Goal: Find specific page/section

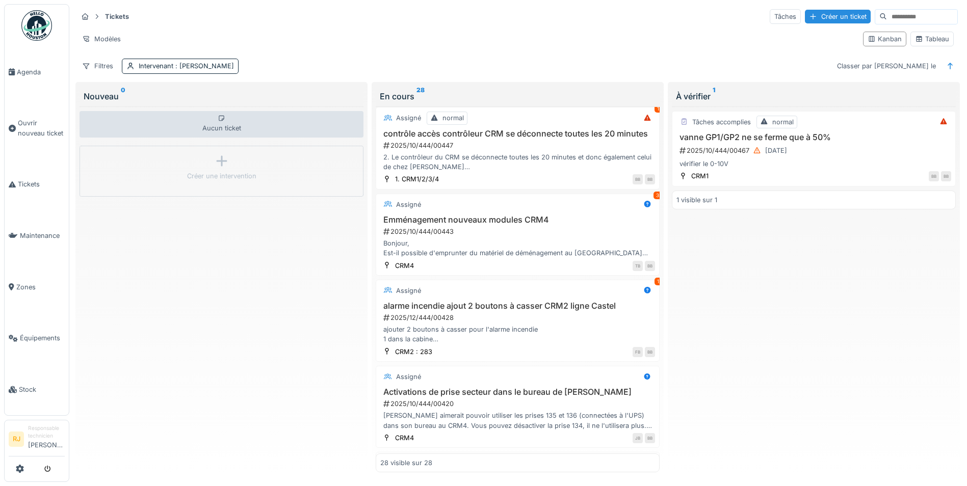
scroll to position [612, 0]
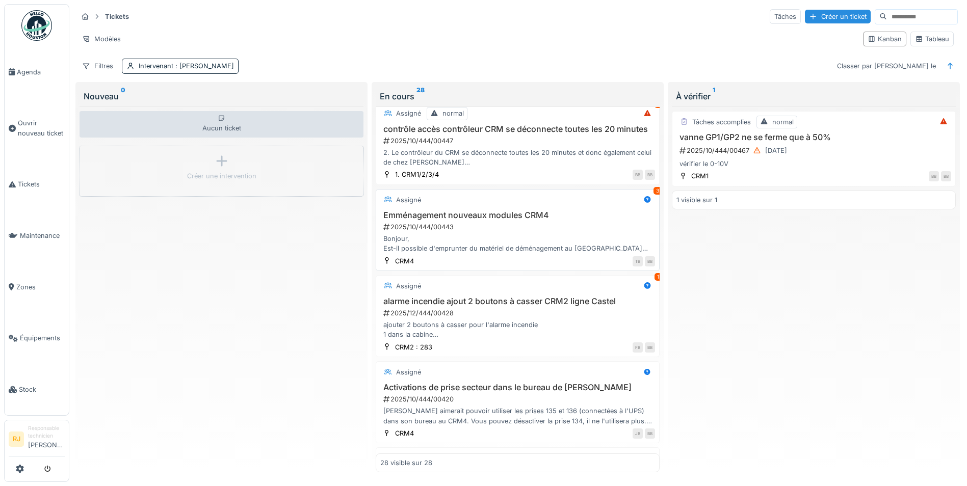
click at [445, 220] on h3 "Emménagement nouveaux modules CRM4" at bounding box center [517, 216] width 275 height 10
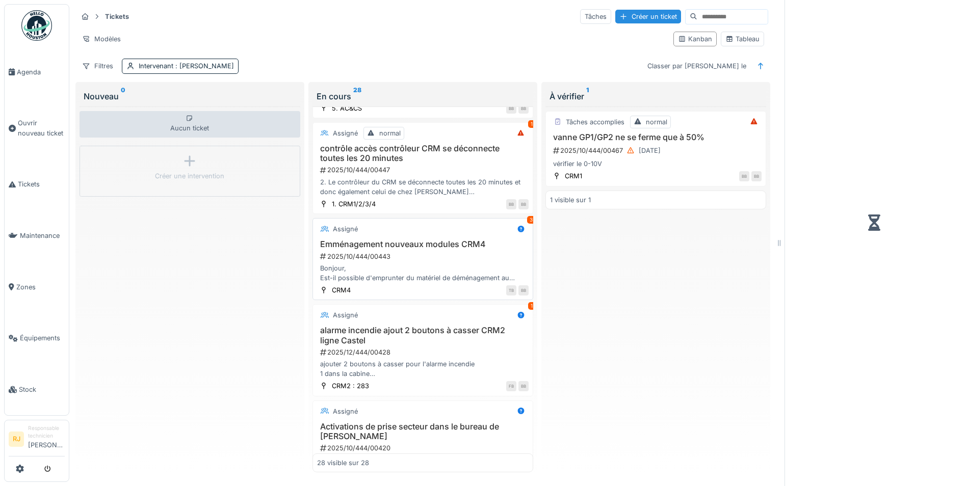
scroll to position [622, 0]
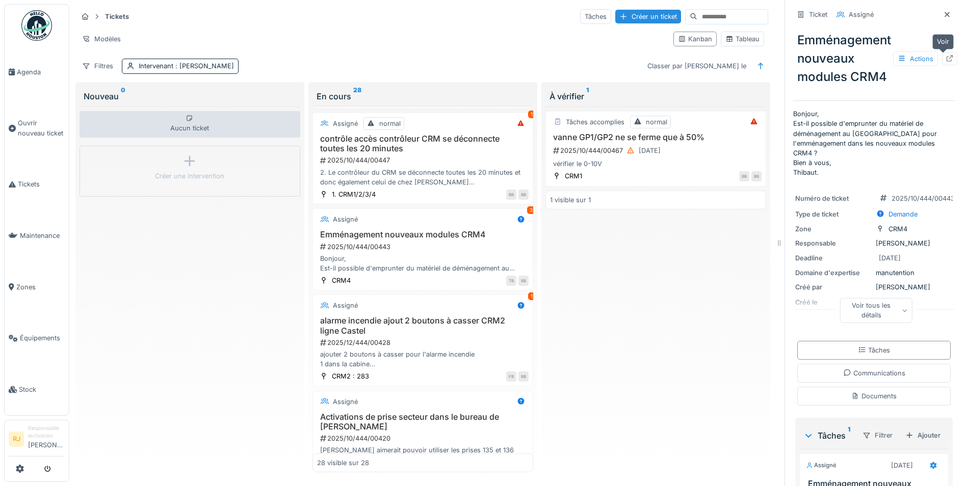
click at [942, 59] on div at bounding box center [949, 59] width 15 height 13
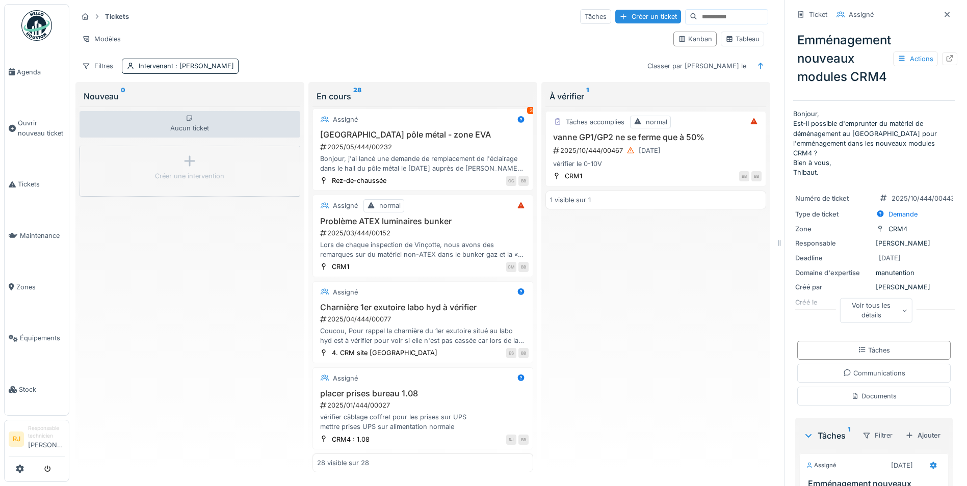
scroll to position [1734, 0]
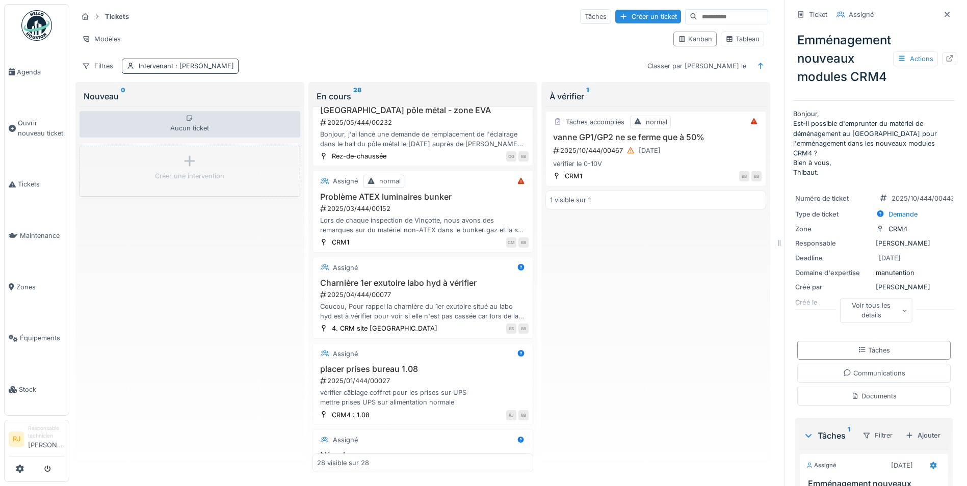
click at [166, 64] on div "Intervenant : Ronan Jurcaba" at bounding box center [186, 66] width 95 height 10
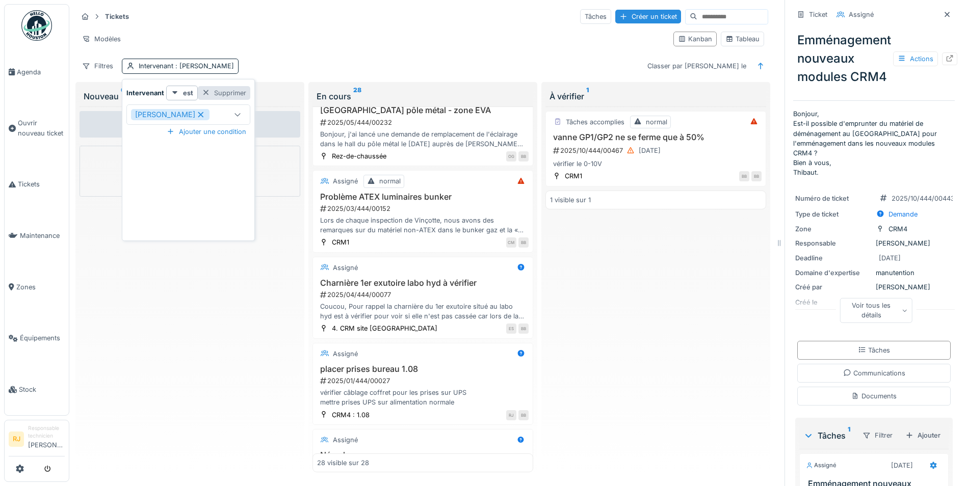
click at [233, 95] on div "Supprimer" at bounding box center [224, 93] width 53 height 14
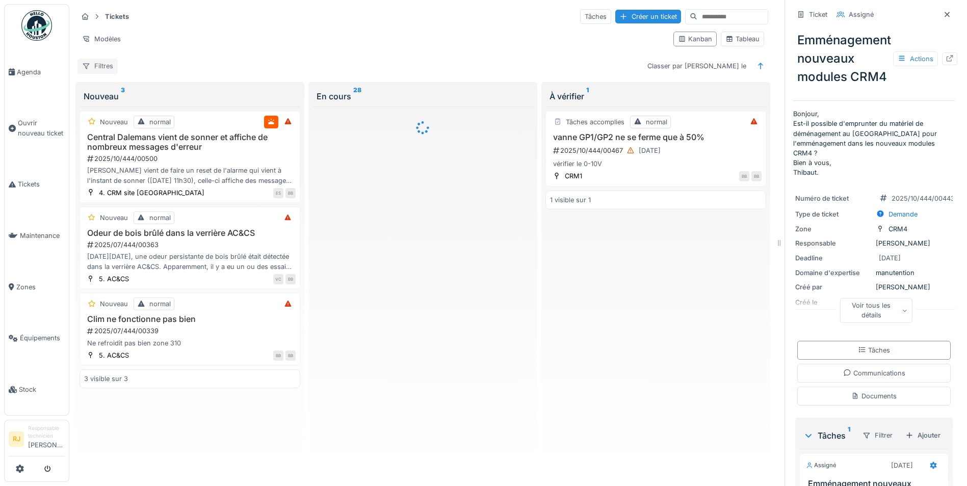
click at [108, 61] on div "Filtres" at bounding box center [98, 66] width 40 height 15
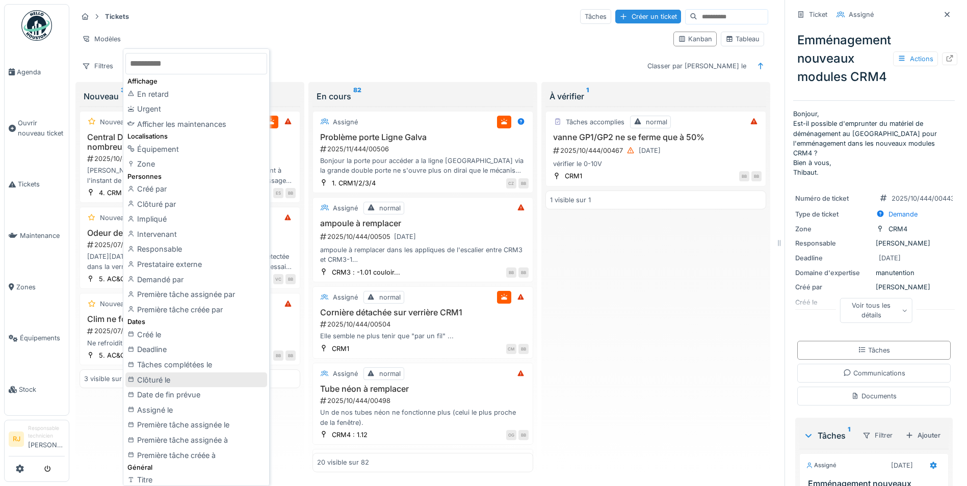
click at [173, 383] on div "Clôturé le" at bounding box center [196, 380] width 142 height 15
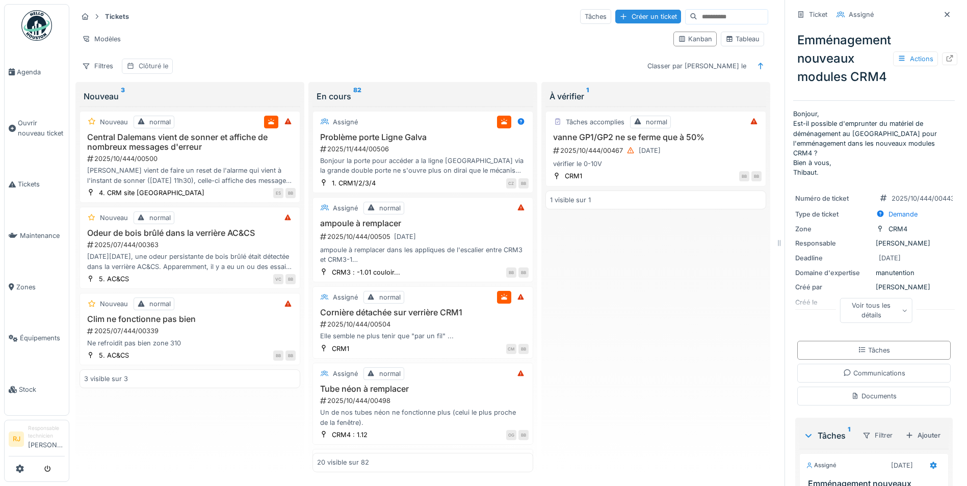
click at [164, 62] on div "Clôturé le" at bounding box center [154, 66] width 30 height 10
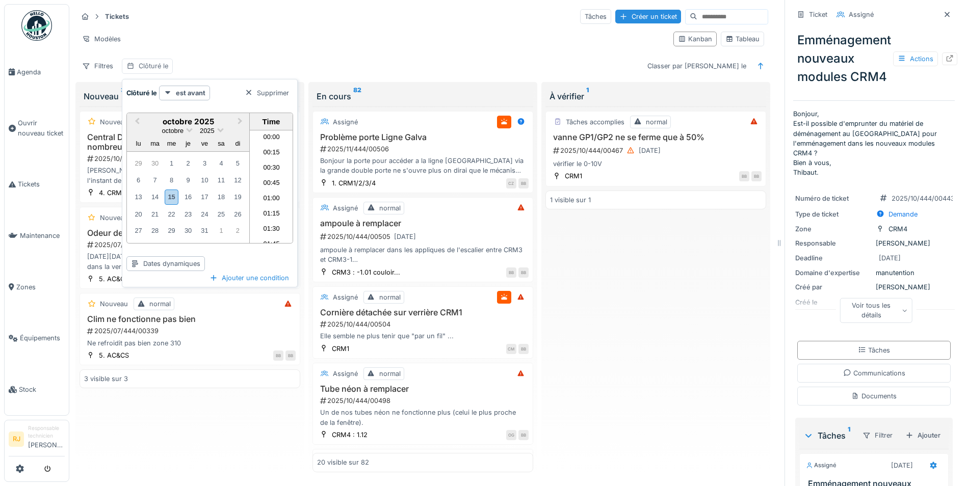
scroll to position [961, 0]
click at [173, 194] on div "15" at bounding box center [172, 197] width 14 height 15
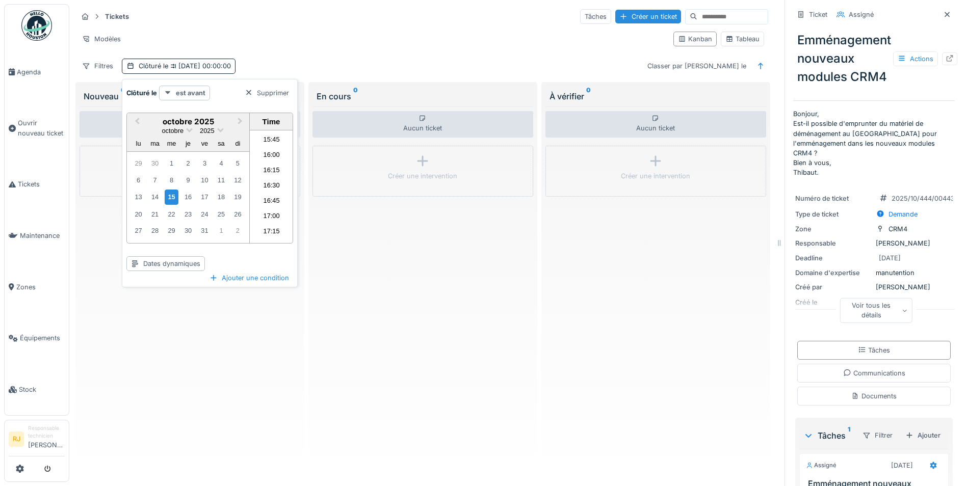
click at [187, 92] on strong "est avant" at bounding box center [191, 93] width 30 height 10
click at [324, 64] on div "Filtres Clôturé le 15/10/2025 00:00:00 Classer par Créé le" at bounding box center [423, 66] width 691 height 15
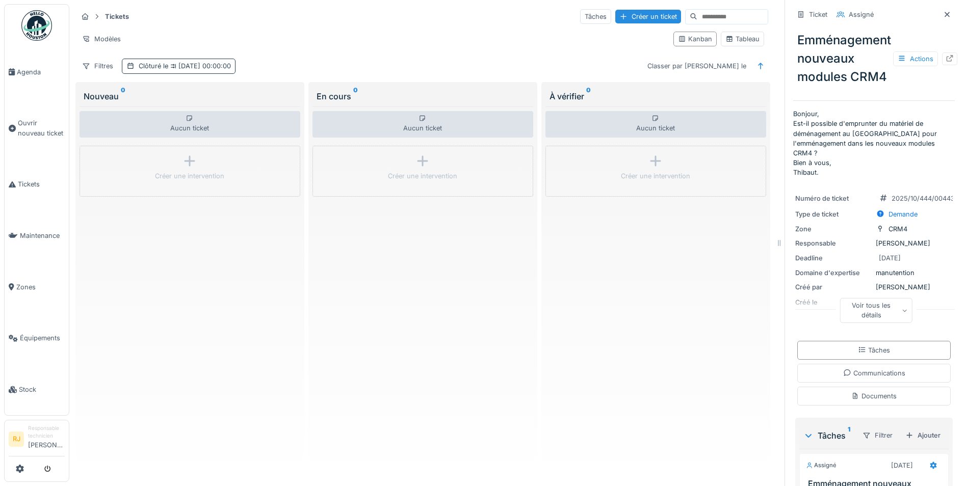
click at [207, 68] on span "15/10/2025 00:00:00" at bounding box center [199, 66] width 63 height 8
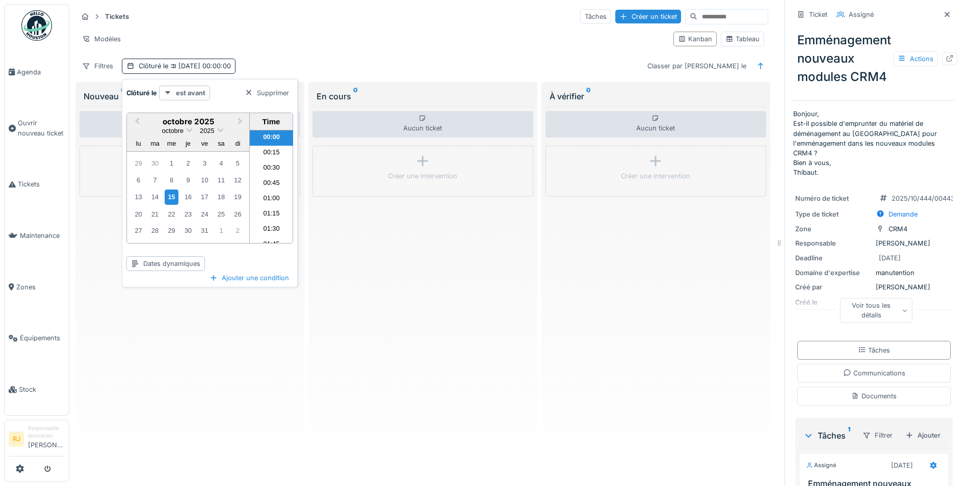
click at [197, 98] on div "est avant" at bounding box center [184, 93] width 51 height 15
click at [191, 112] on div "est" at bounding box center [196, 115] width 68 height 15
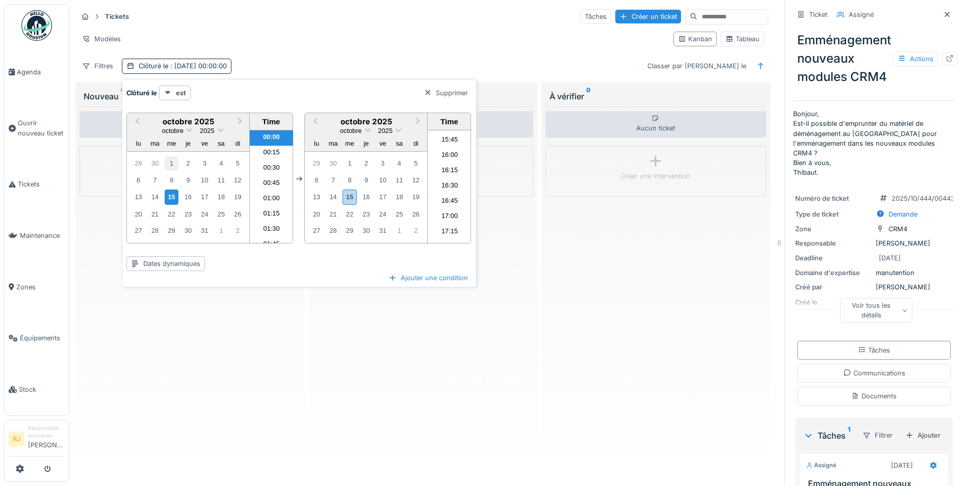
click at [171, 164] on div "1" at bounding box center [172, 164] width 14 height 14
